Goal: Information Seeking & Learning: Learn about a topic

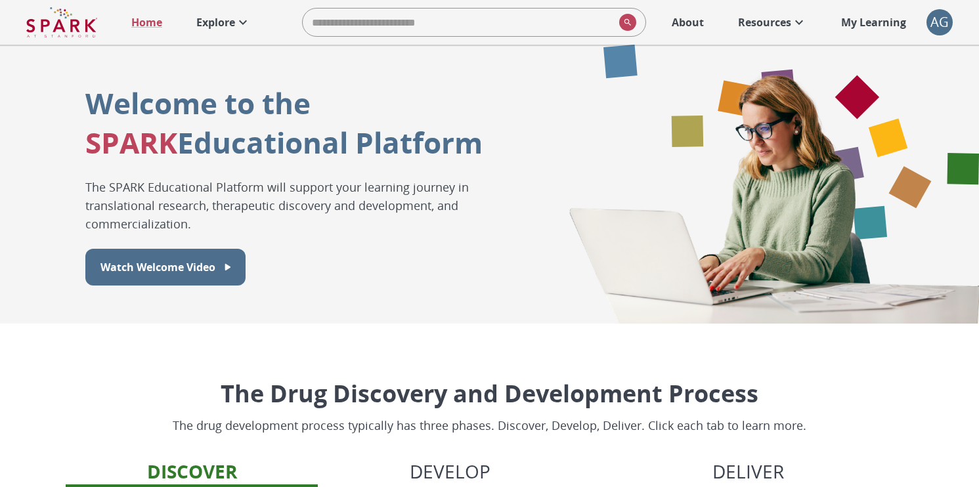
click at [237, 16] on icon at bounding box center [243, 22] width 16 height 16
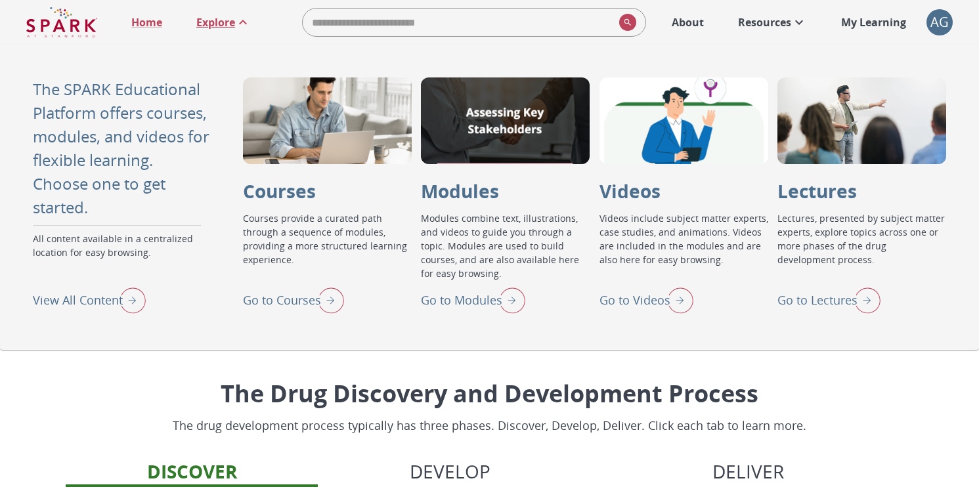
click at [80, 301] on p "View All Content" at bounding box center [78, 301] width 90 height 18
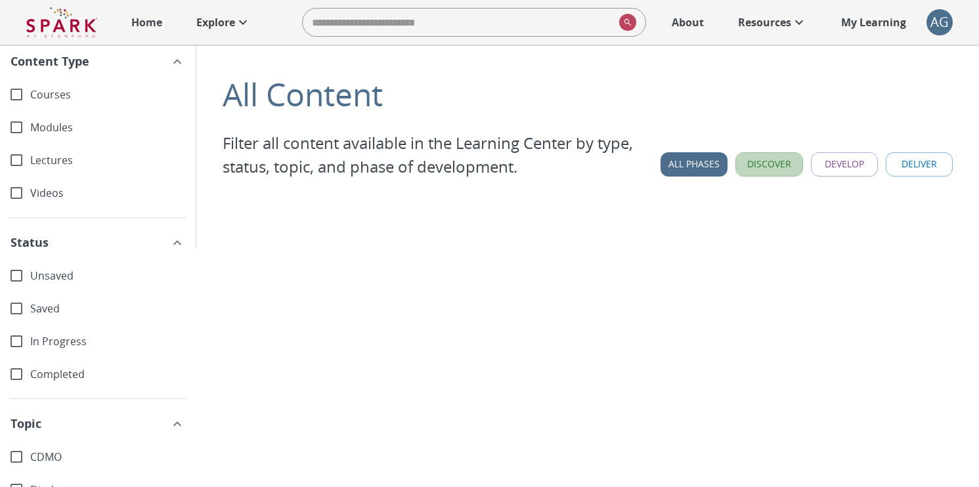
click at [762, 166] on button "Discover" at bounding box center [769, 164] width 67 height 24
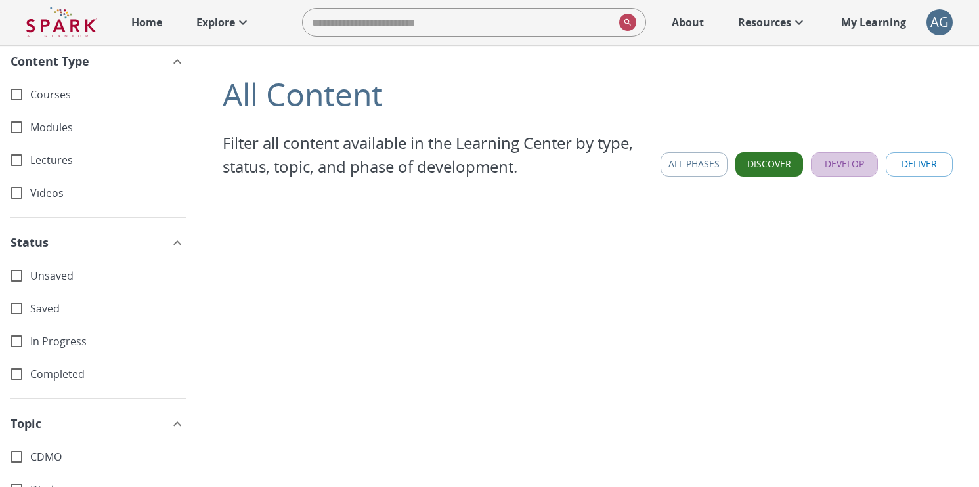
click at [844, 164] on button "Develop" at bounding box center [844, 164] width 67 height 24
click at [905, 166] on button "Deliver" at bounding box center [919, 164] width 67 height 24
click at [232, 22] on p "Explore" at bounding box center [215, 22] width 39 height 16
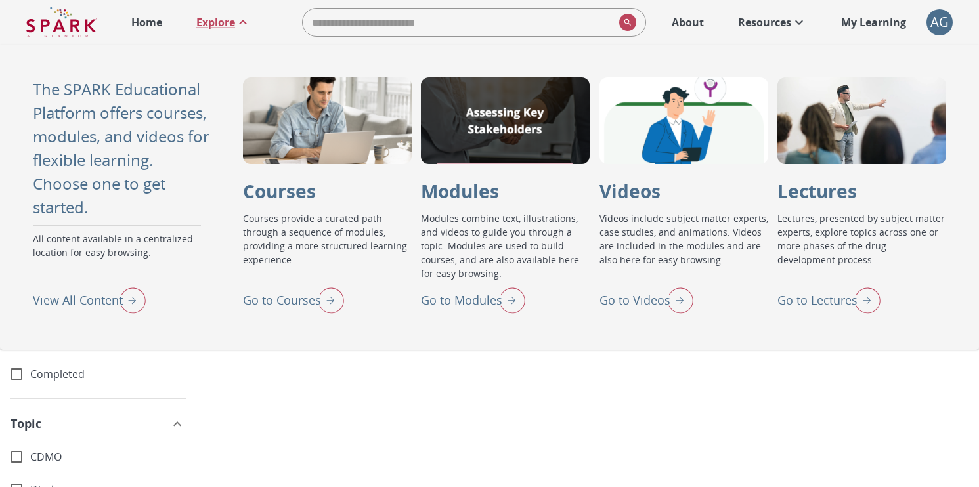
click at [818, 298] on p "Go to Lectures" at bounding box center [818, 301] width 80 height 18
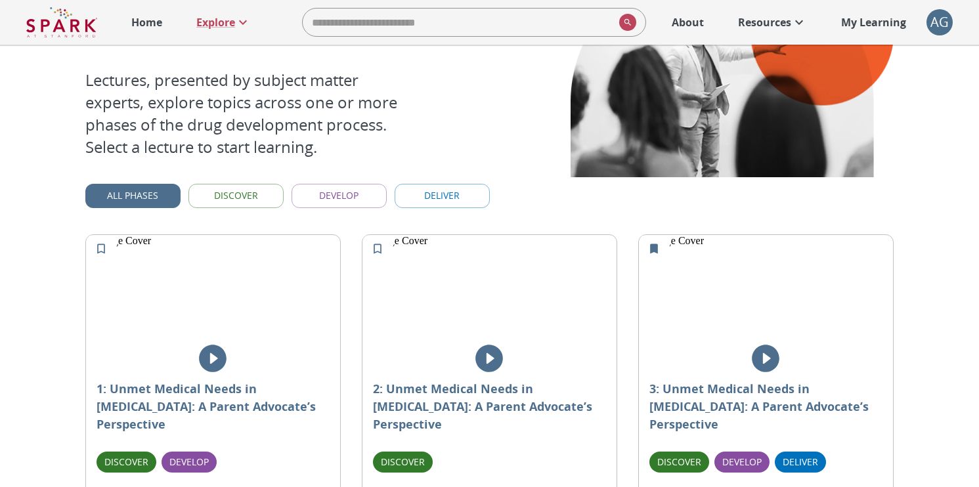
scroll to position [115, 0]
